Goal: Information Seeking & Learning: Learn about a topic

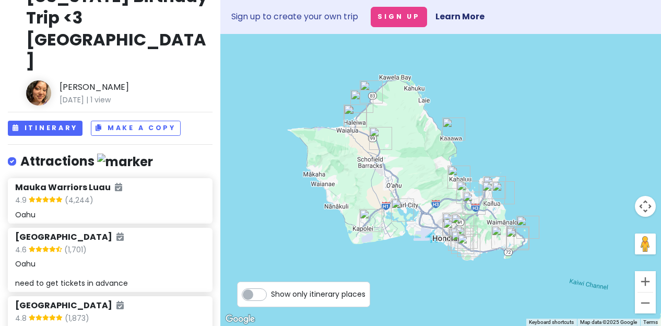
scroll to position [60, 0]
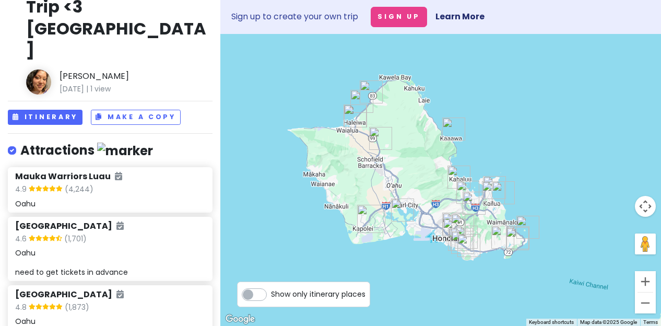
click at [134, 183] on div "4.9 (4,244)" at bounding box center [110, 190] width 190 height 14
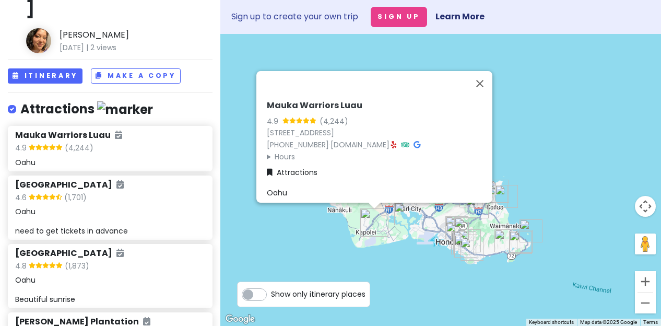
scroll to position [102, 0]
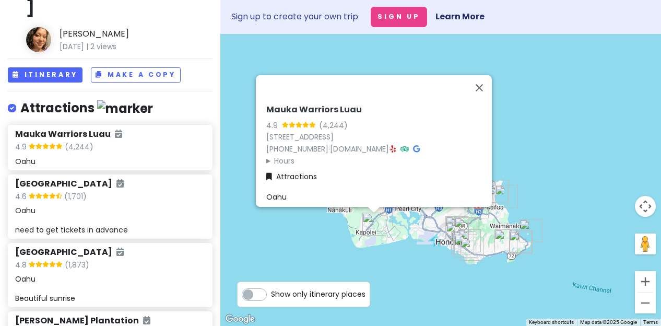
click at [126, 191] on div "4.6 (1,701)" at bounding box center [110, 198] width 190 height 14
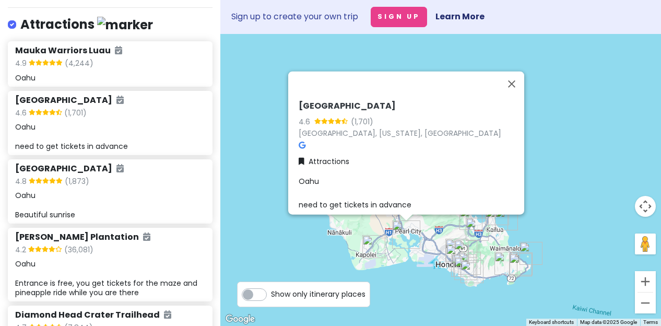
scroll to position [186, 0]
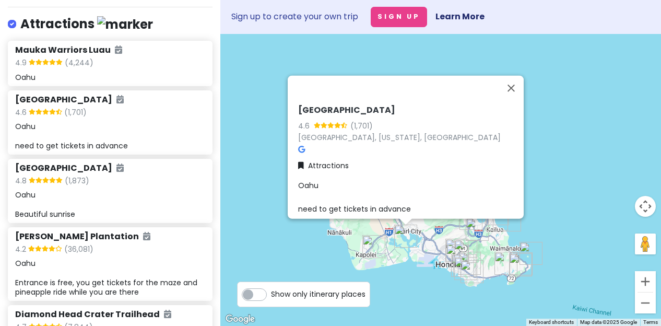
click at [120, 175] on div "4.8 (1,873)" at bounding box center [110, 182] width 190 height 14
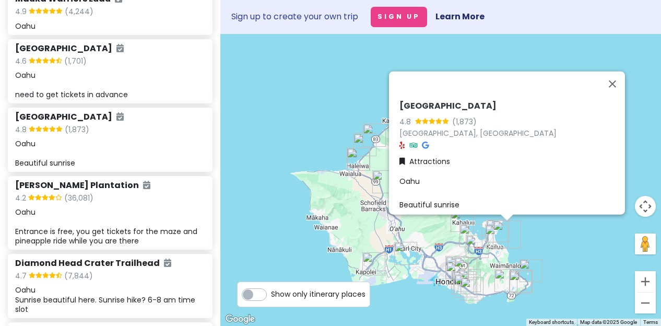
scroll to position [242, 0]
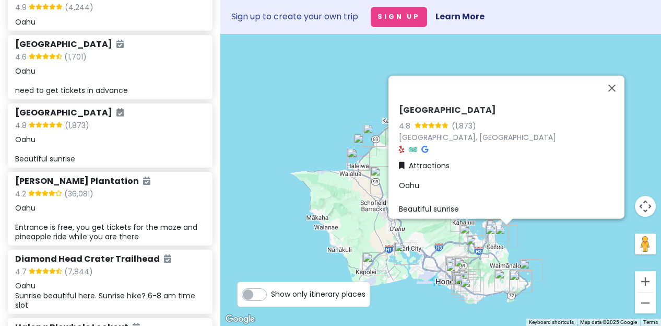
click at [119, 188] on div "4.2 (36,081)" at bounding box center [110, 195] width 190 height 14
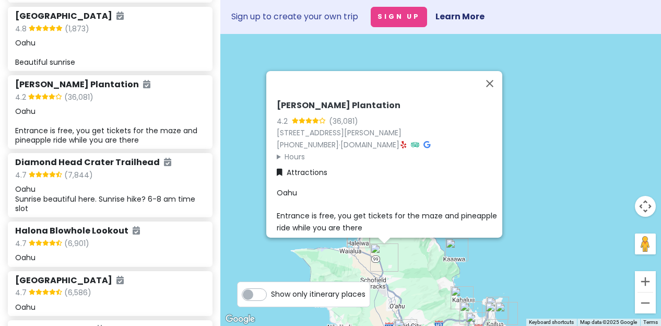
scroll to position [359, 0]
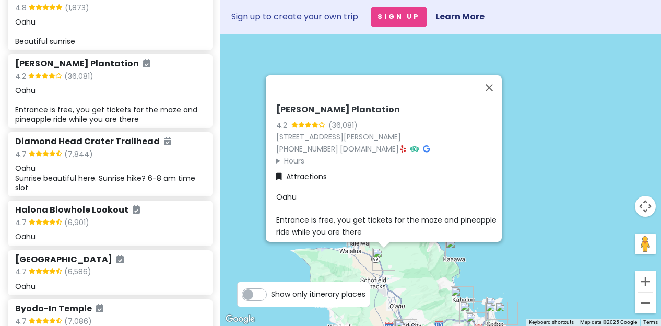
click at [128, 163] on div "Oahu Sunrise beautiful here. Sunrise hike? 6-8 am time slot" at bounding box center [110, 177] width 190 height 29
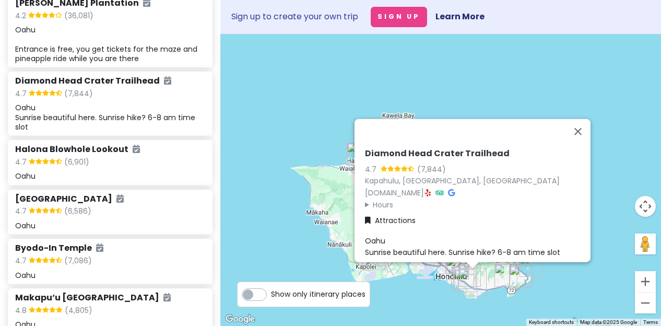
scroll to position [421, 0]
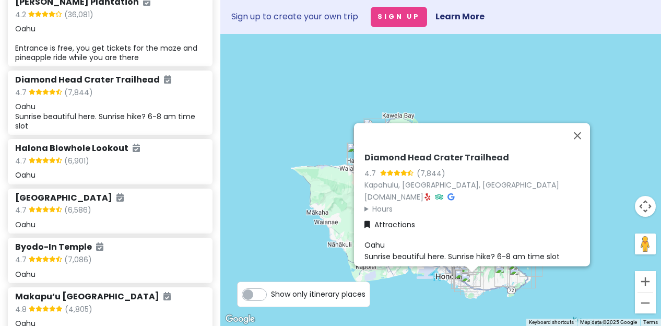
click at [134, 143] on div "Halona Blowhole Lookout 4.7 (6,901) Oahu" at bounding box center [110, 161] width 190 height 37
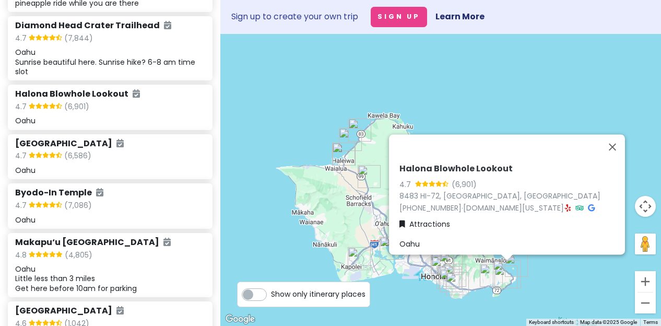
scroll to position [477, 0]
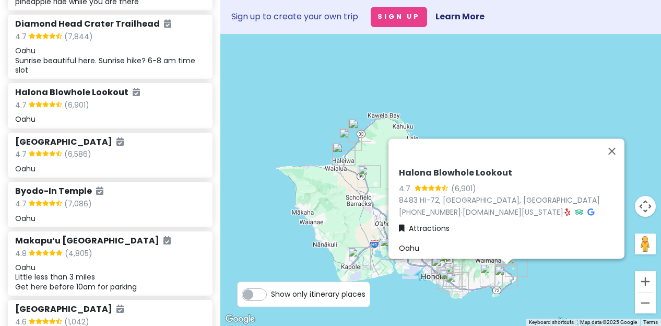
click at [139, 148] on div "4.7 (6,586)" at bounding box center [110, 155] width 190 height 14
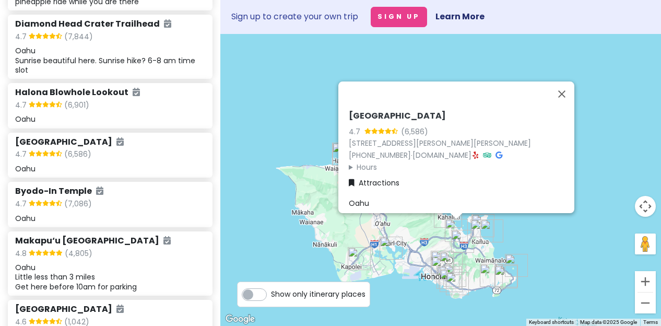
click at [134, 198] on div "4.7 (7,086)" at bounding box center [110, 205] width 190 height 14
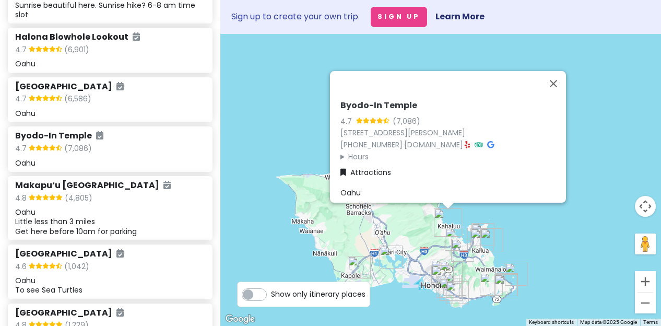
scroll to position [545, 0]
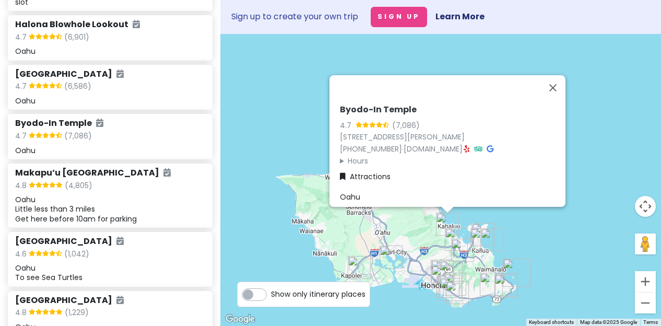
click at [133, 195] on div "Oahu Little less than 3 miles Get here before 10am for parking" at bounding box center [110, 209] width 190 height 29
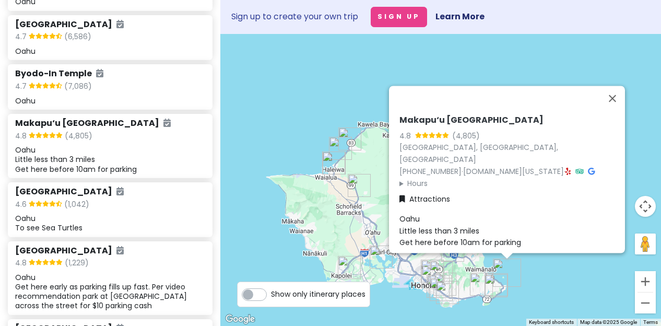
scroll to position [598, 0]
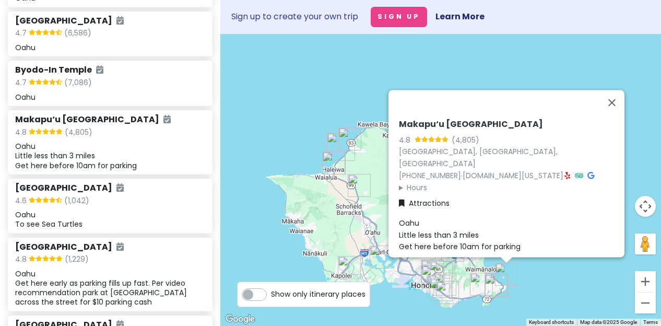
click at [133, 195] on div "4.6 (1,042)" at bounding box center [110, 202] width 190 height 14
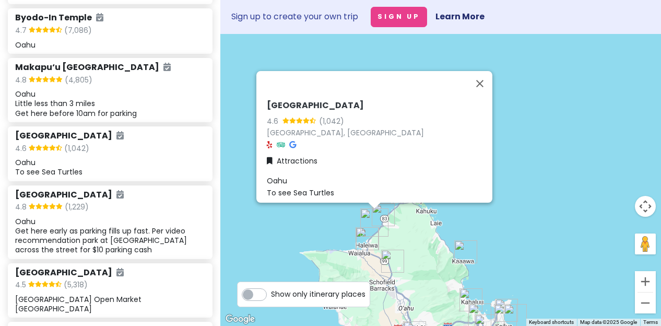
scroll to position [651, 0]
click at [124, 157] on div "Oahu To see Sea Turtles" at bounding box center [110, 166] width 190 height 19
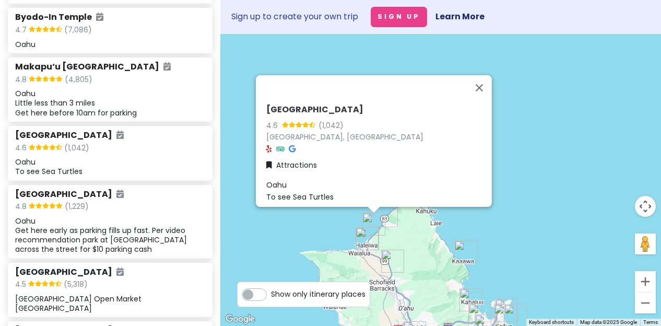
click at [125, 201] on div "4.8 (1,229)" at bounding box center [110, 208] width 190 height 14
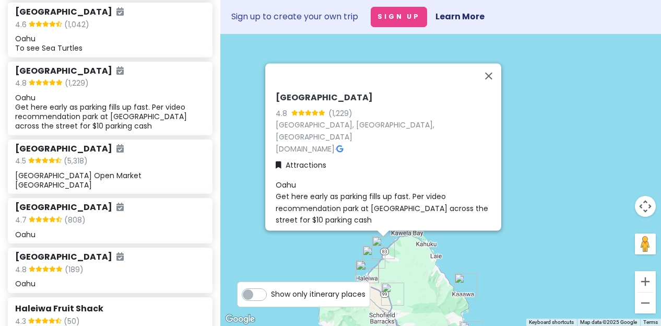
scroll to position [774, 0]
click at [128, 155] on div "4.5 (5,318)" at bounding box center [110, 162] width 190 height 14
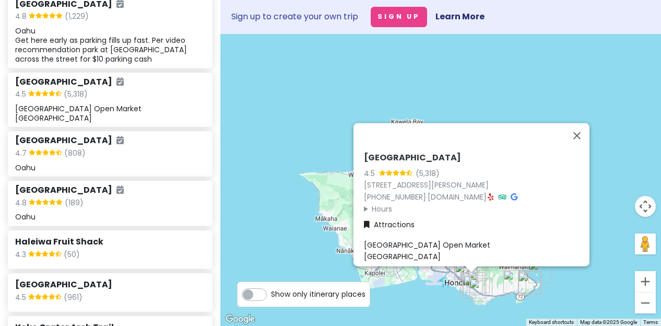
scroll to position [841, 0]
click at [121, 147] on div "4.7 (808)" at bounding box center [110, 154] width 190 height 14
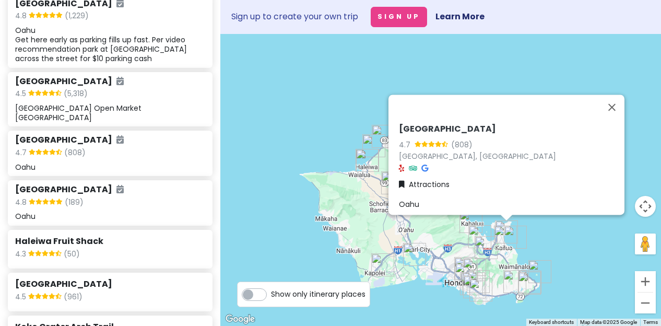
click at [119, 184] on div "Kaaawa Beach" at bounding box center [110, 191] width 190 height 15
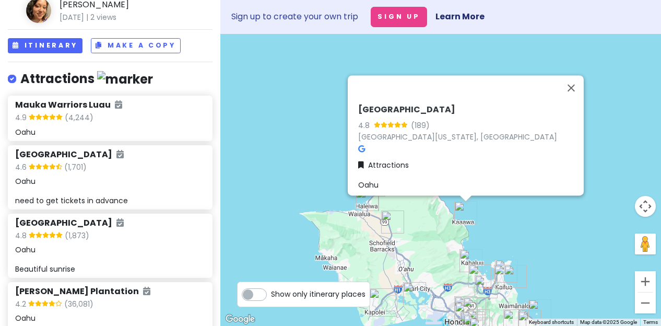
scroll to position [0, 0]
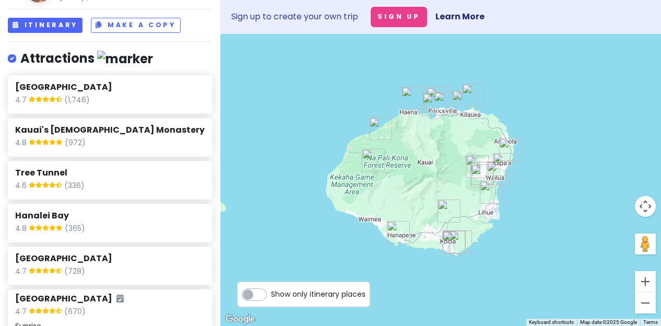
scroll to position [154, 0]
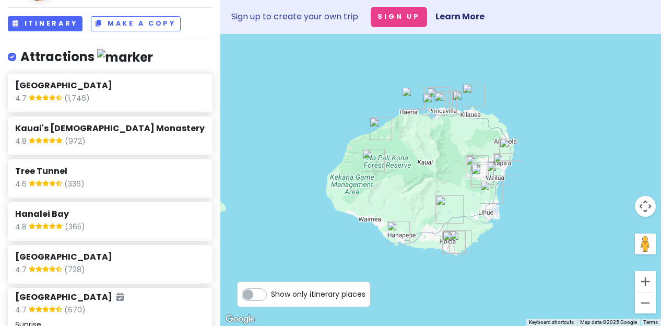
click at [142, 178] on div "4.6 (336)" at bounding box center [110, 185] width 190 height 14
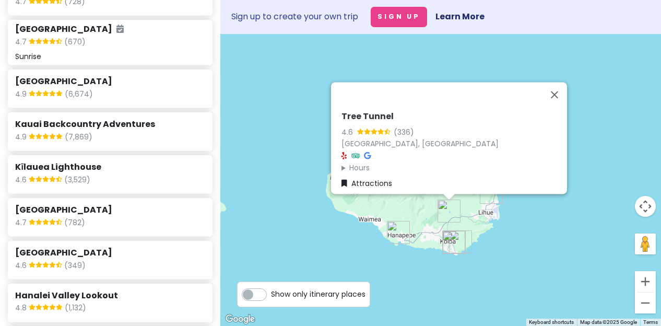
scroll to position [422, 0]
click at [136, 119] on h6 "Kauai Backcountry Adventures" at bounding box center [110, 124] width 190 height 11
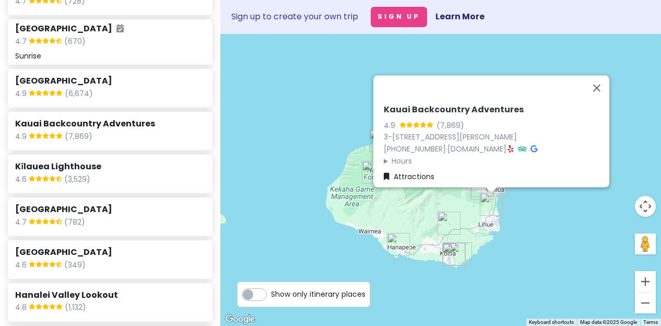
click at [115, 161] on h6 "Kīlauea Lighthouse" at bounding box center [110, 166] width 190 height 11
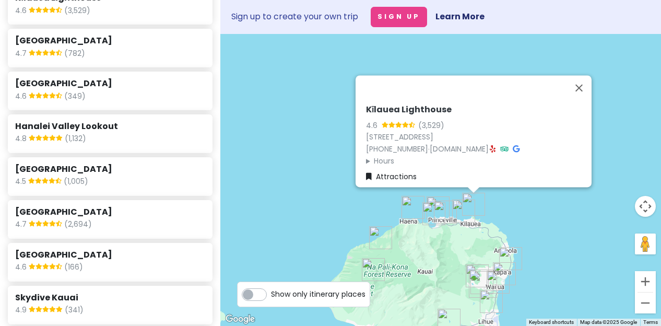
scroll to position [593, 0]
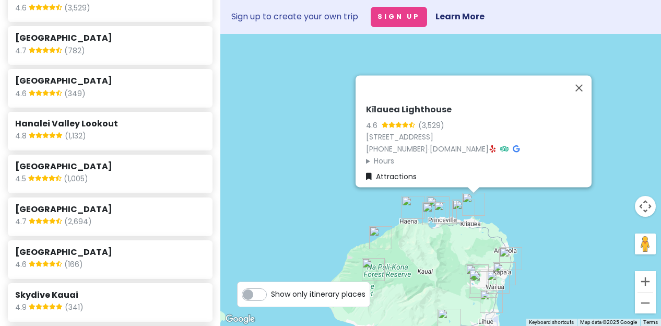
click at [120, 161] on h6 "[GEOGRAPHIC_DATA]" at bounding box center [110, 166] width 190 height 11
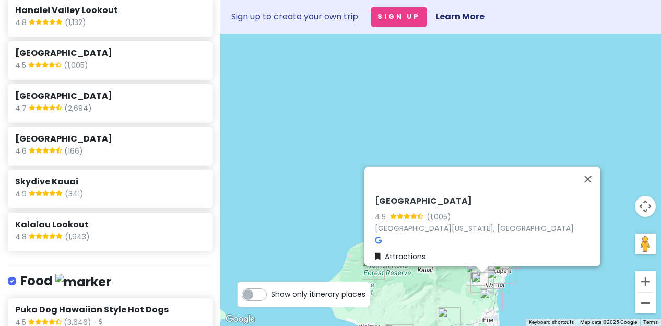
scroll to position [709, 0]
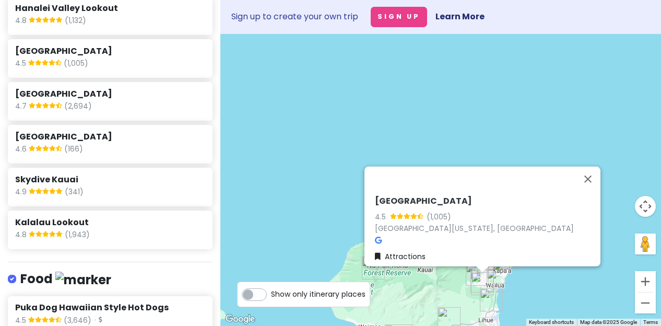
click at [116, 174] on h6 "Skydive Kauai" at bounding box center [110, 179] width 190 height 11
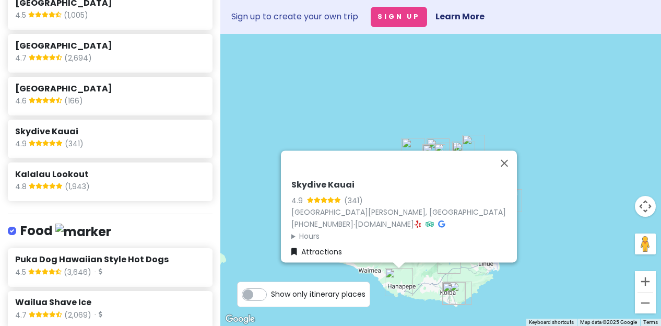
scroll to position [761, 0]
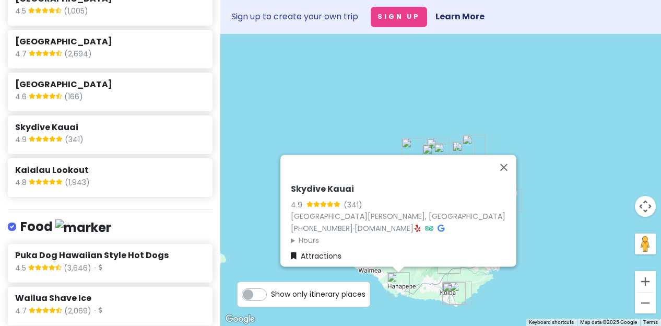
click at [116, 177] on div "4.8 (1,943)" at bounding box center [110, 184] width 190 height 14
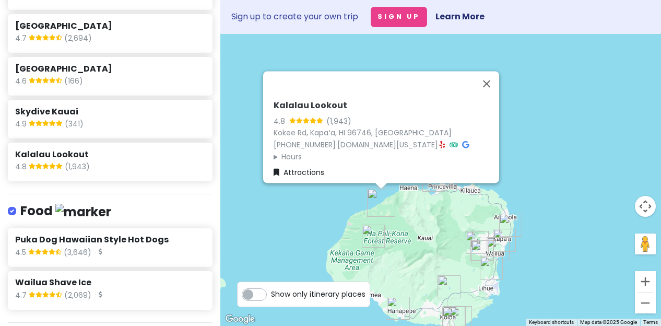
scroll to position [793, 0]
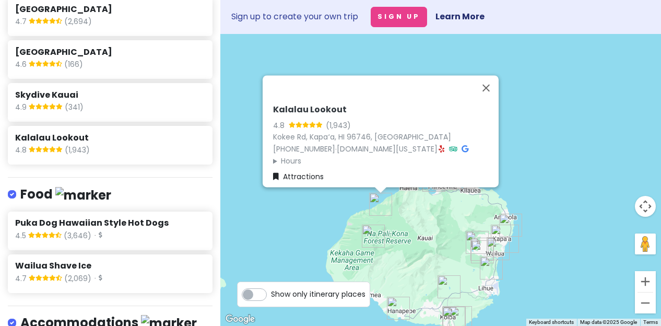
click at [117, 273] on div "4.7 (2,069) ·" at bounding box center [110, 280] width 190 height 14
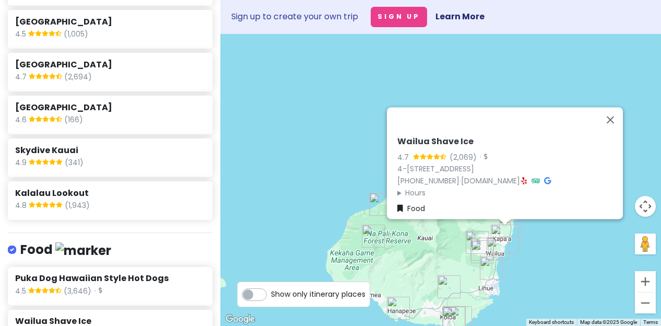
scroll to position [739, 0]
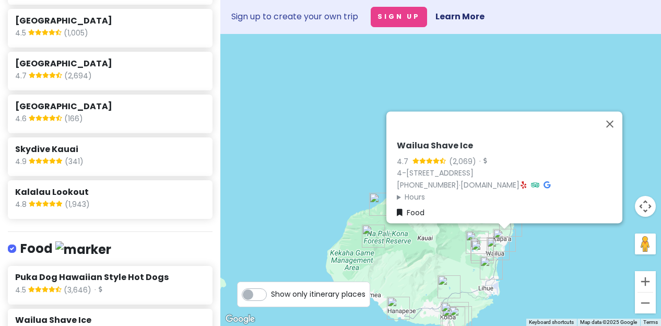
click at [117, 272] on h6 "Puka Dog Hawaiian Style Hot Dogs" at bounding box center [110, 277] width 190 height 11
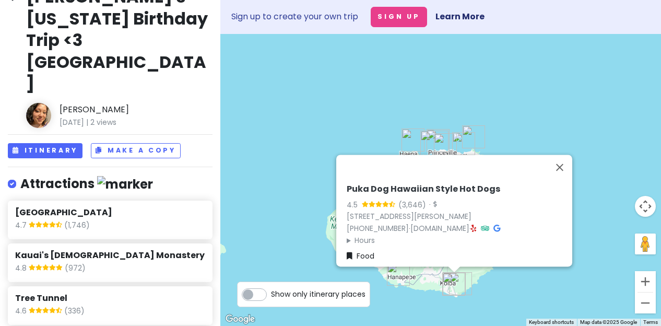
scroll to position [10, 0]
